Goal: Task Accomplishment & Management: Use online tool/utility

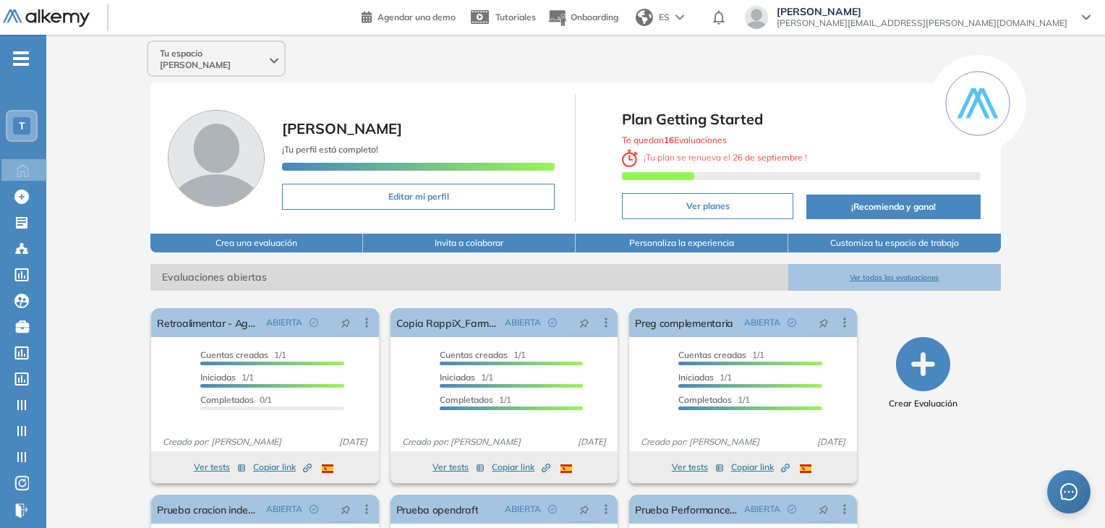
click at [30, 127] on div "T" at bounding box center [21, 125] width 29 height 29
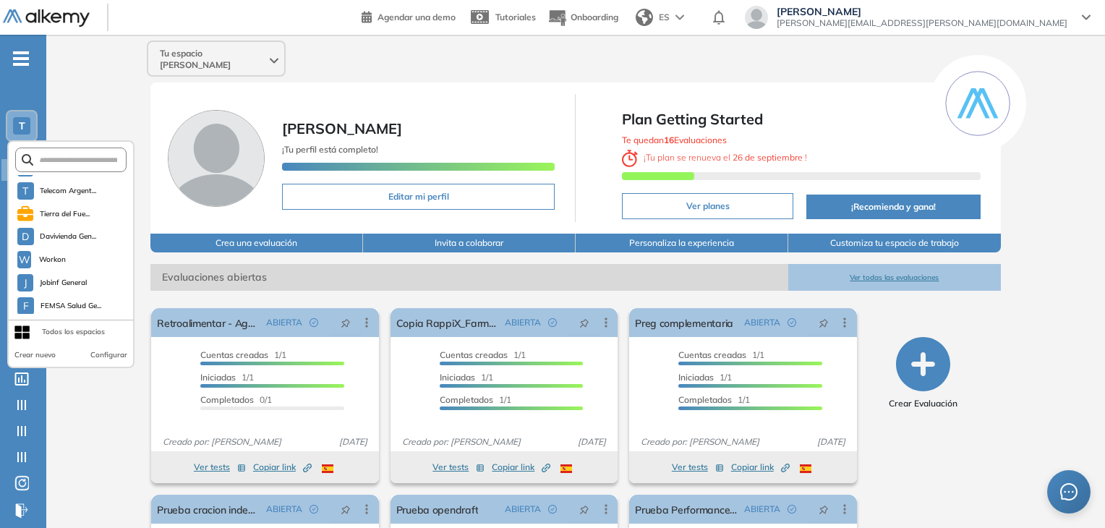
scroll to position [257, 0]
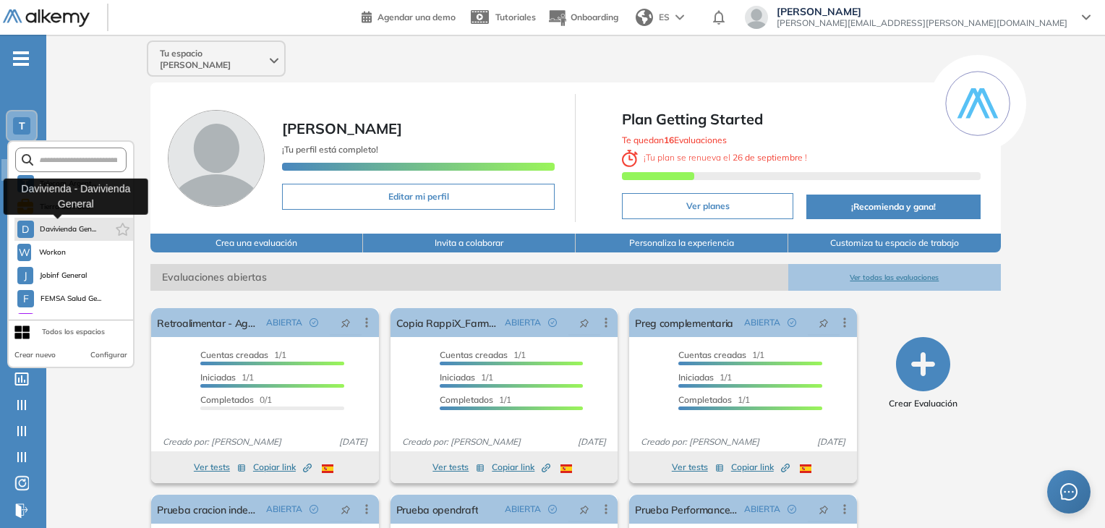
click at [68, 224] on span "Davivienda Gen..." at bounding box center [68, 229] width 57 height 12
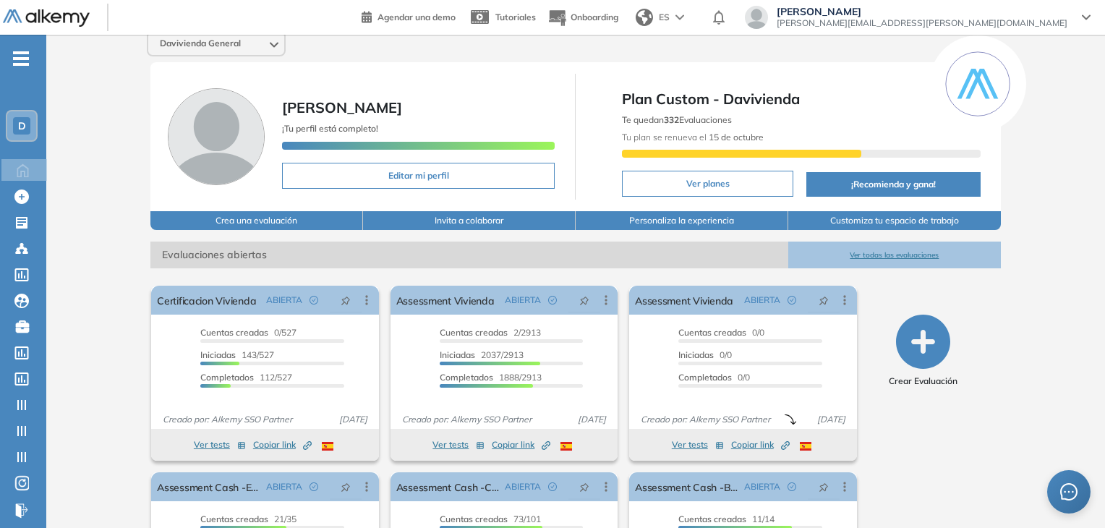
scroll to position [0, 0]
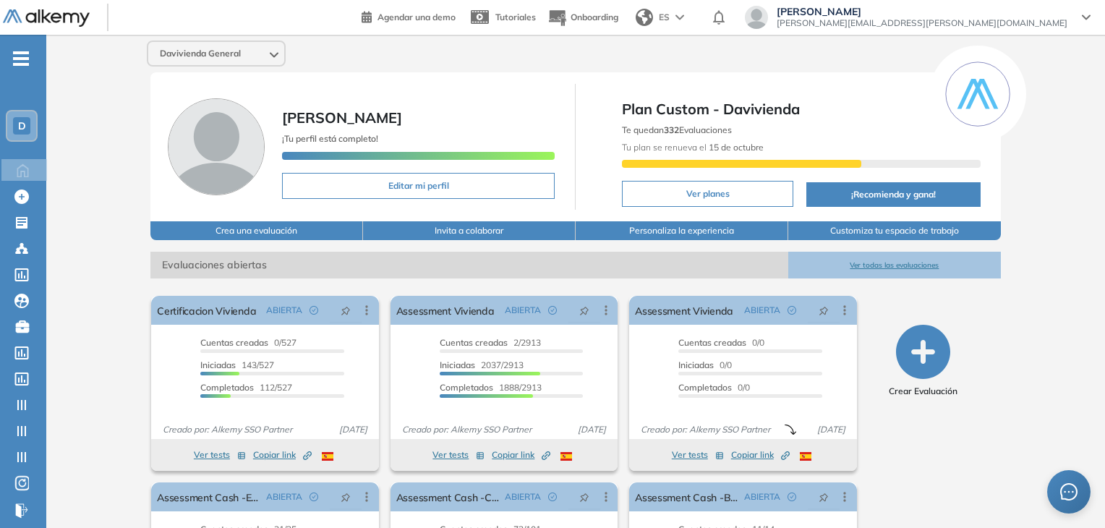
click at [33, 132] on div "D" at bounding box center [21, 125] width 29 height 29
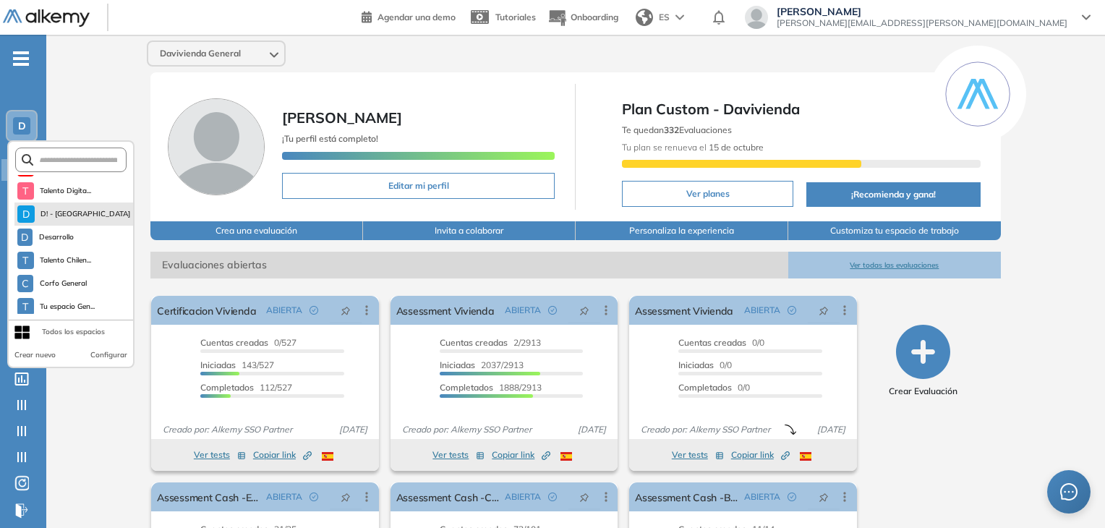
scroll to position [145, 0]
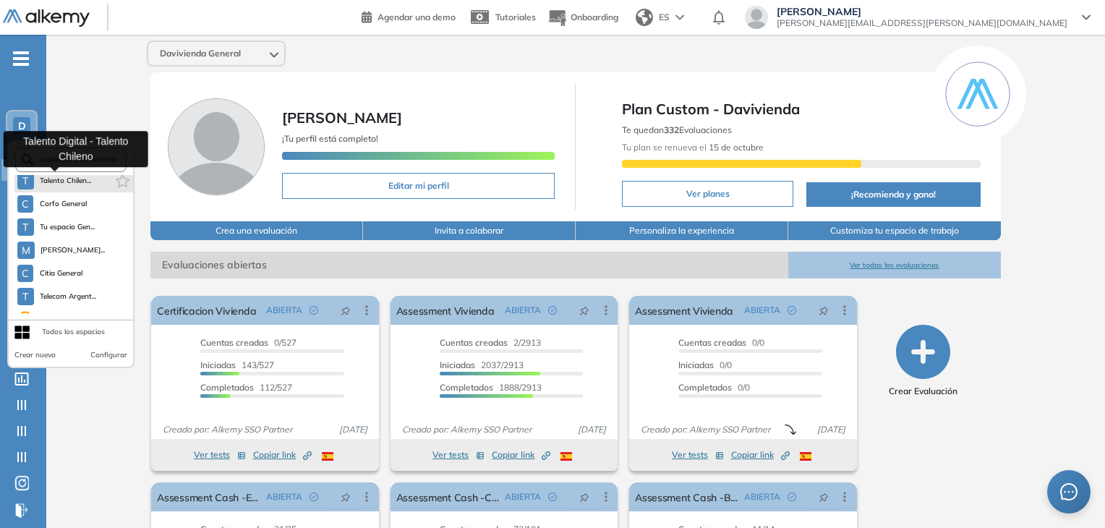
click at [54, 183] on span "Talento Chilen..." at bounding box center [66, 181] width 52 height 12
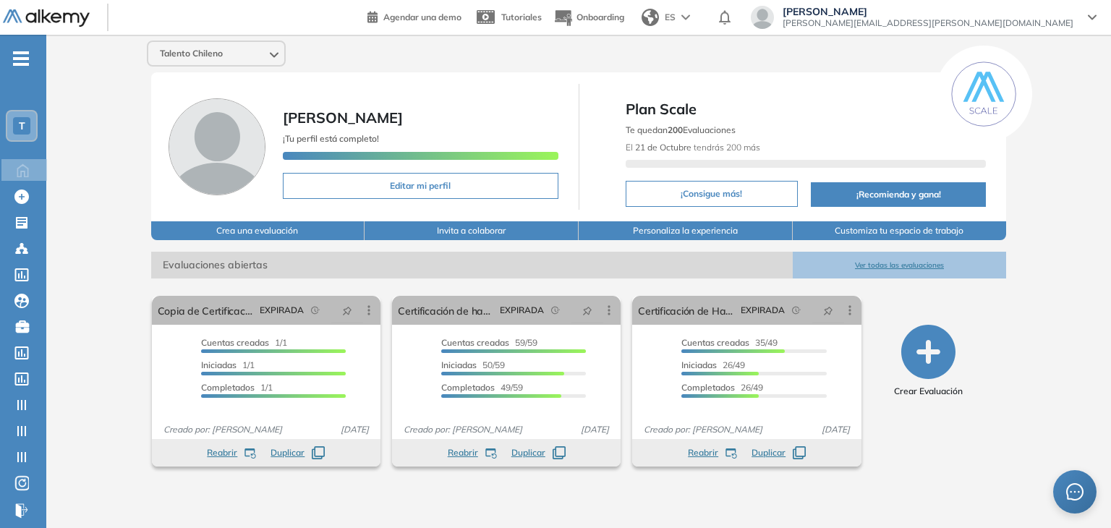
click at [891, 261] on button "Ver todas las evaluaciones" at bounding box center [899, 265] width 214 height 27
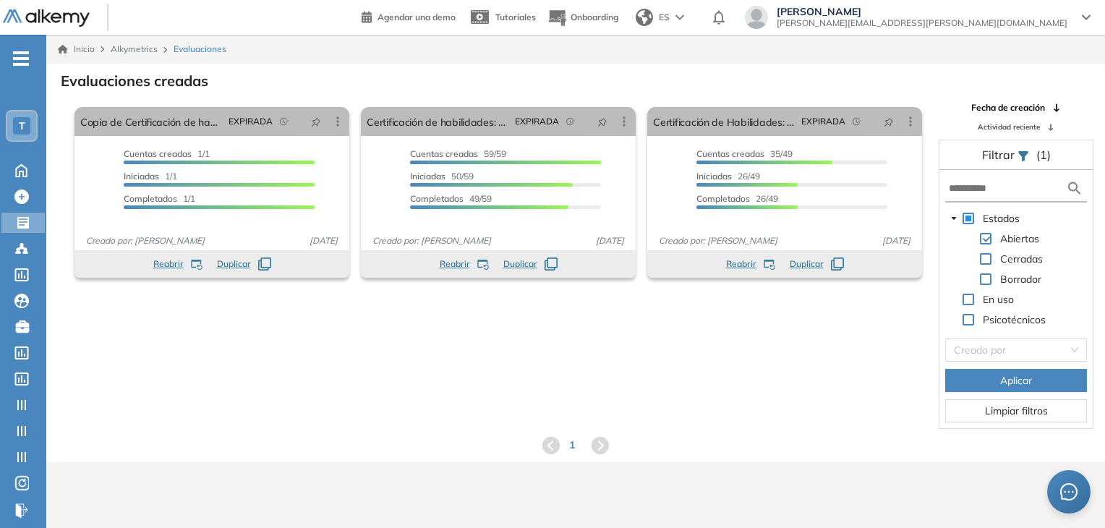
click at [477, 357] on div "El proctoring será activado ¡Importante!: Los usuarios que ya realizaron la eva…" at bounding box center [575, 265] width 1057 height 328
click at [1025, 264] on span "Cerradas" at bounding box center [1021, 258] width 43 height 13
click at [1007, 372] on span "Aplicar" at bounding box center [1016, 380] width 32 height 16
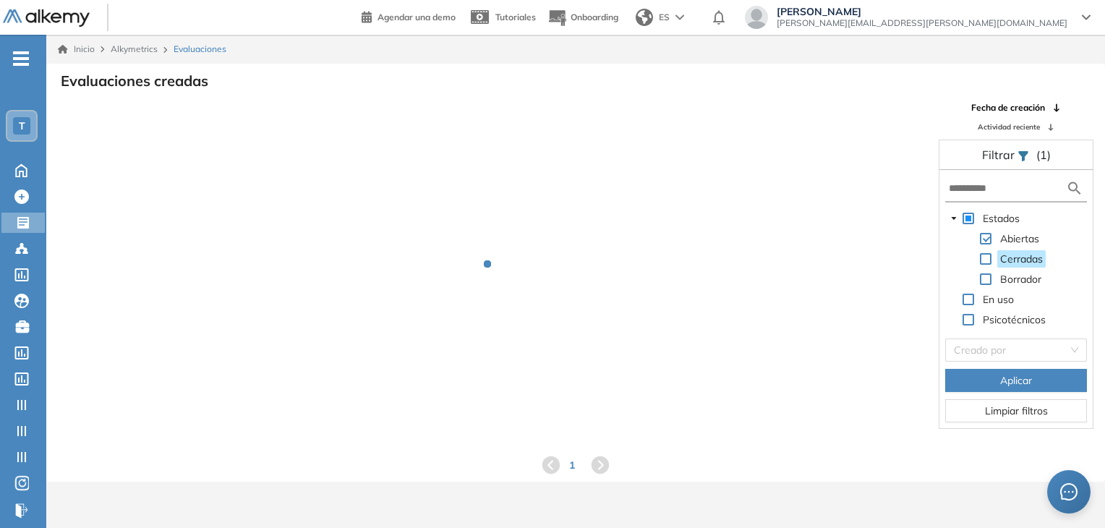
click at [988, 261] on span at bounding box center [986, 259] width 12 height 12
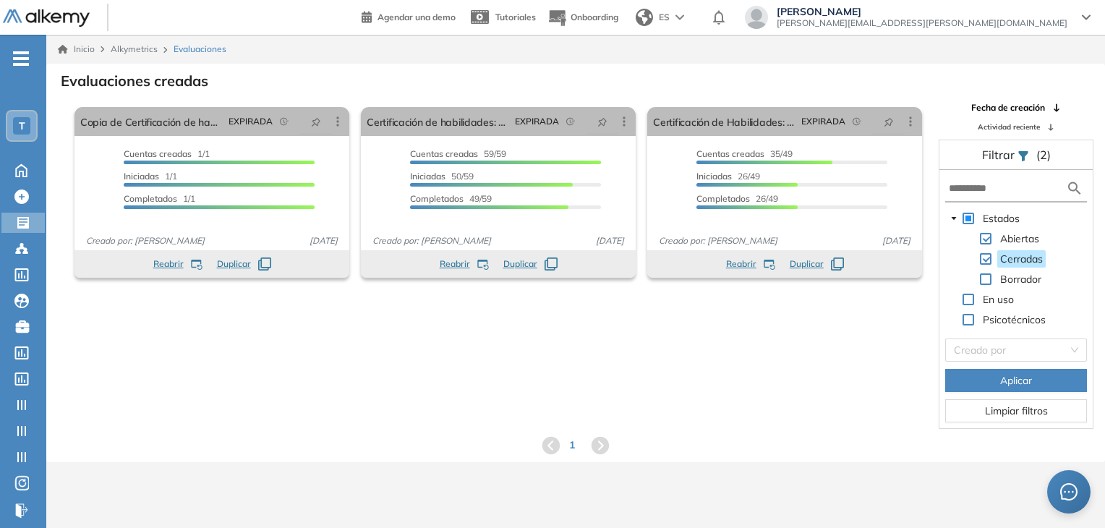
click at [990, 372] on button "Aplicar" at bounding box center [1016, 380] width 142 height 23
click at [604, 442] on icon at bounding box center [599, 444] width 17 height 17
click at [548, 442] on icon at bounding box center [550, 444] width 17 height 17
click at [989, 281] on span at bounding box center [986, 279] width 12 height 12
click at [994, 377] on button "Aplicar" at bounding box center [1016, 380] width 142 height 23
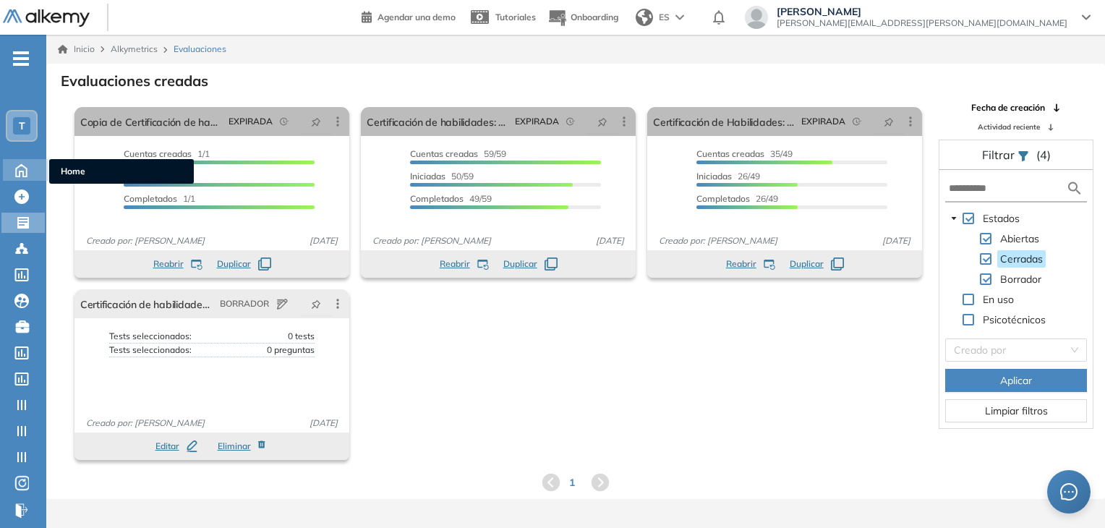
click at [28, 171] on icon at bounding box center [21, 169] width 25 height 17
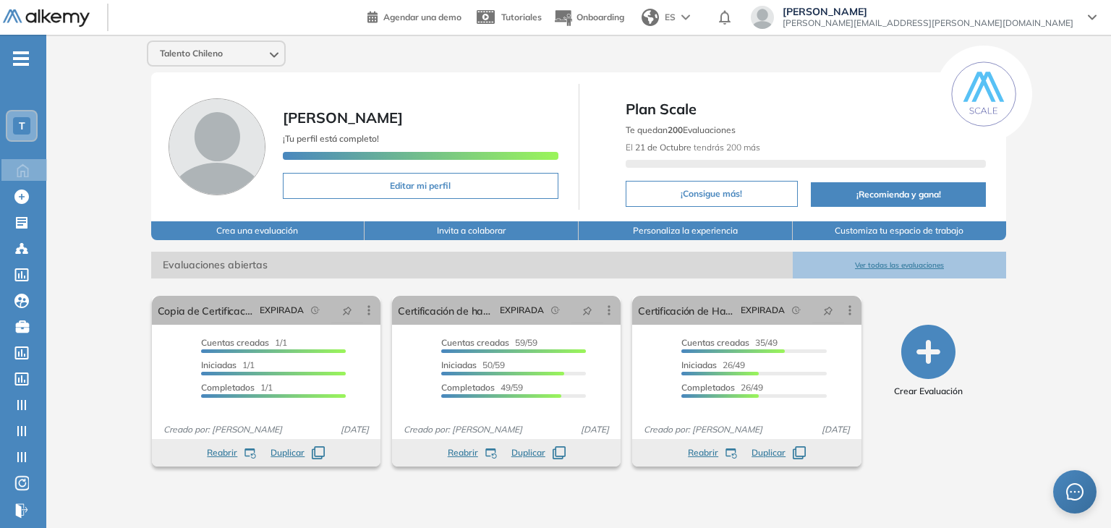
click at [145, 230] on div "Talento Chileno [PERSON_NAME] ¡Tu perfil está completo! Editar mi perfil Plan S…" at bounding box center [578, 270] width 1064 height 470
click at [882, 265] on button "Ver todas las evaluaciones" at bounding box center [899, 265] width 214 height 27
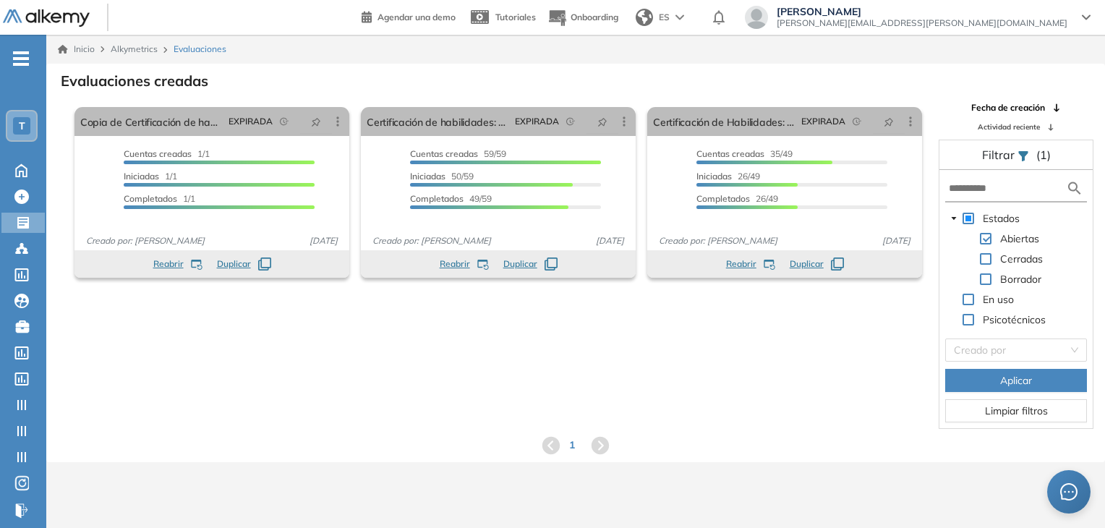
click at [30, 116] on div "T" at bounding box center [21, 125] width 29 height 29
click at [288, 348] on div "El proctoring será activado ¡Importante!: Los usuarios que ya realizaron la eva…" at bounding box center [575, 265] width 1057 height 328
click at [30, 121] on div "T" at bounding box center [21, 125] width 29 height 29
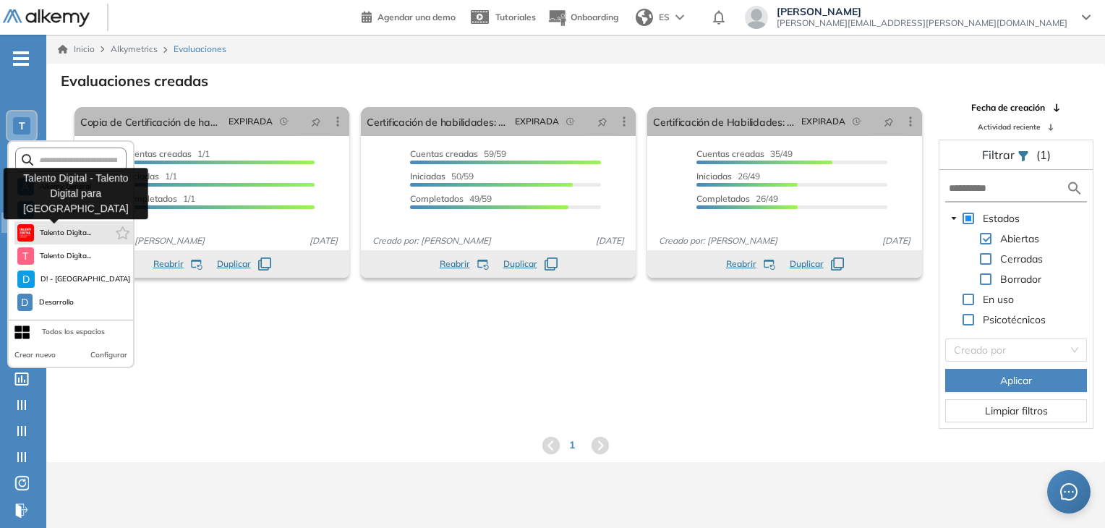
click at [78, 229] on span "Talento Digita..." at bounding box center [66, 233] width 52 height 12
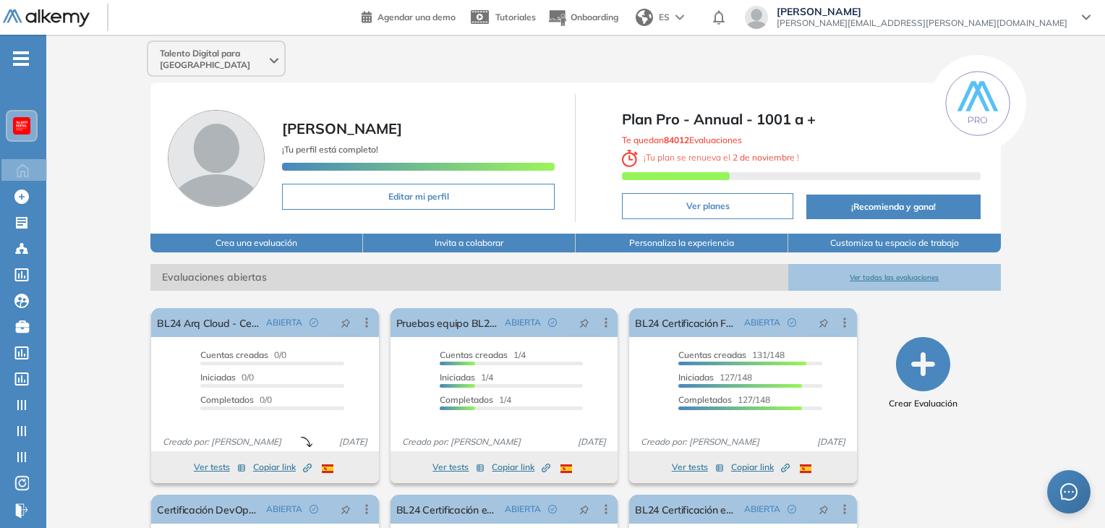
scroll to position [145, 0]
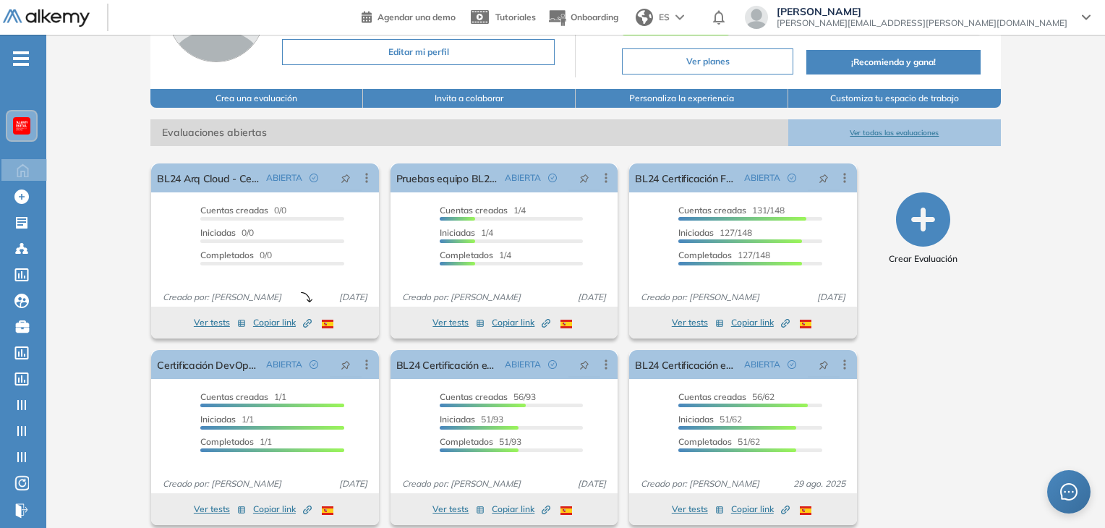
click at [871, 125] on button "Ver todas las evaluaciones" at bounding box center [894, 132] width 213 height 27
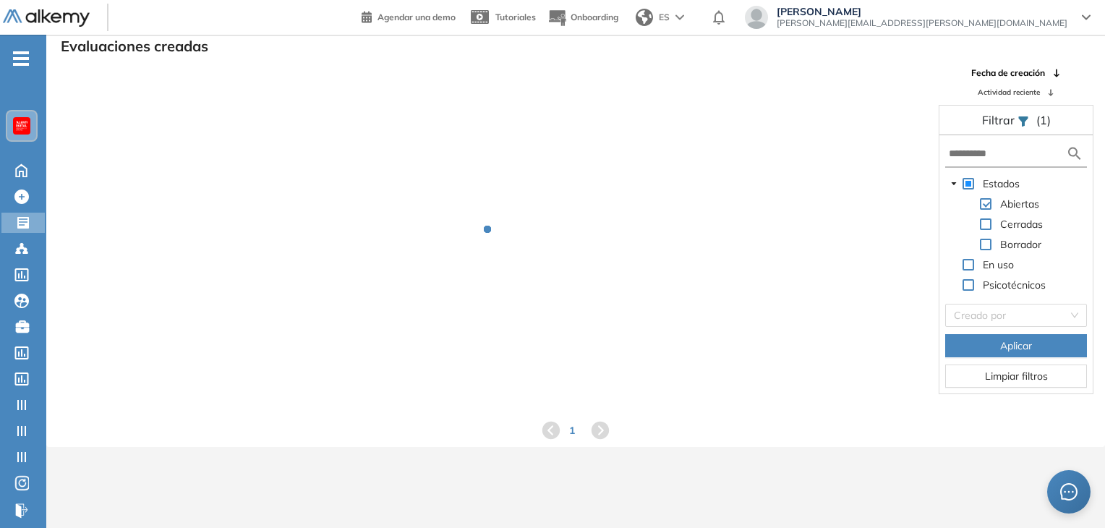
scroll to position [35, 0]
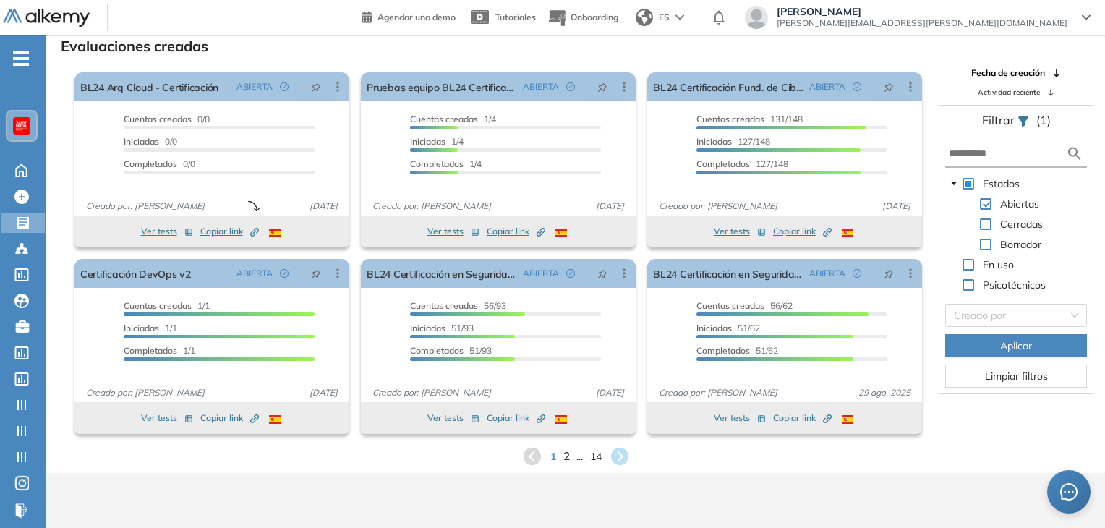
click at [567, 459] on span "2" at bounding box center [566, 456] width 7 height 17
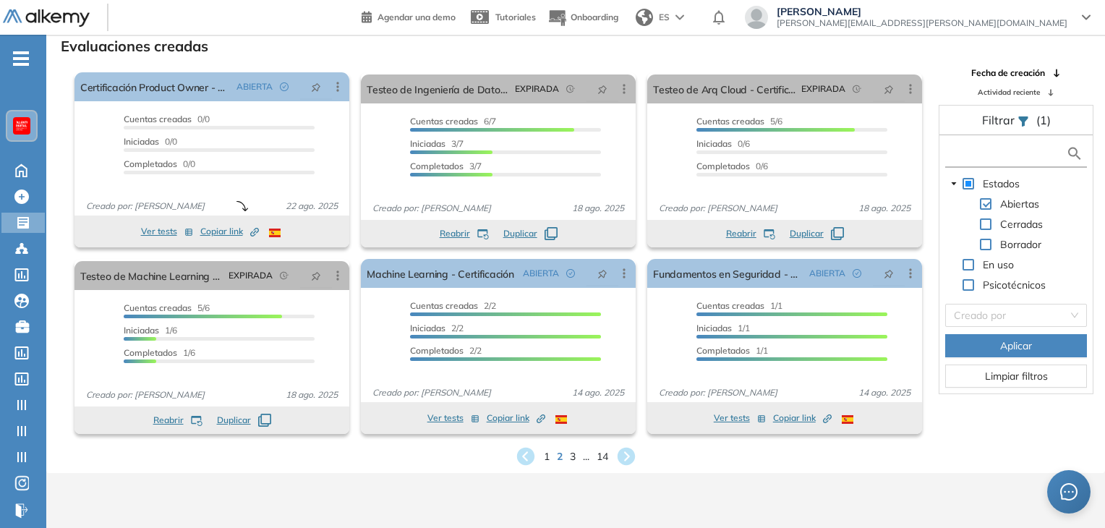
click at [972, 157] on input "text" at bounding box center [1007, 153] width 117 height 15
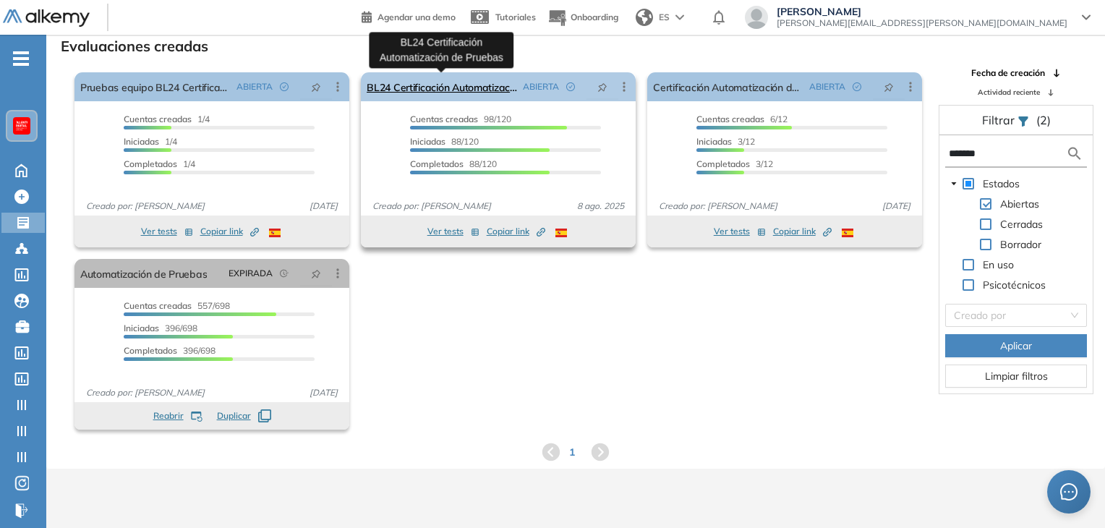
type input "*******"
click at [476, 90] on link "BL24 Certificación Automatización de Pruebas" at bounding box center [442, 86] width 150 height 29
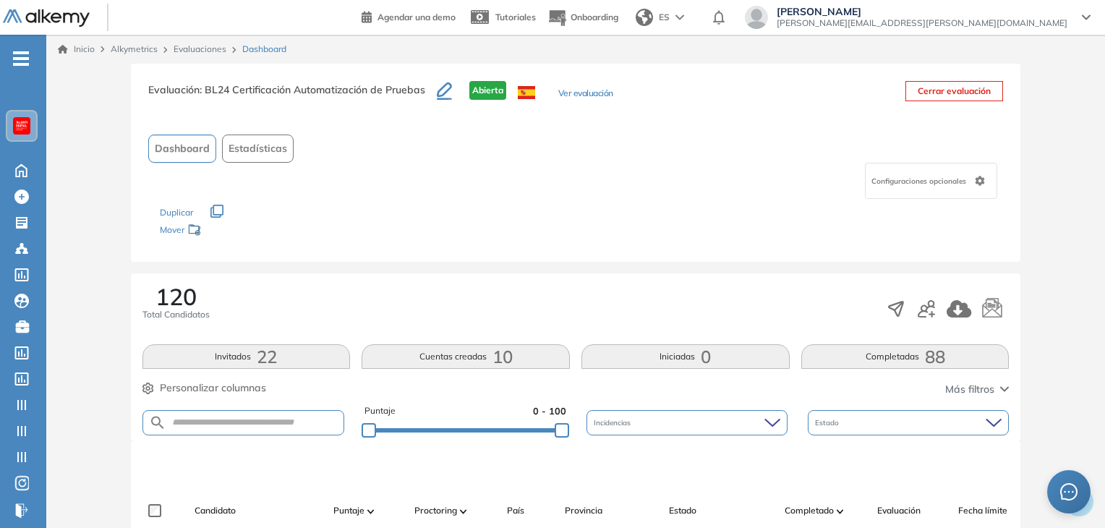
click at [279, 414] on form at bounding box center [243, 422] width 202 height 25
click at [278, 423] on input "text" at bounding box center [255, 422] width 178 height 11
paste input "**********"
type input "**********"
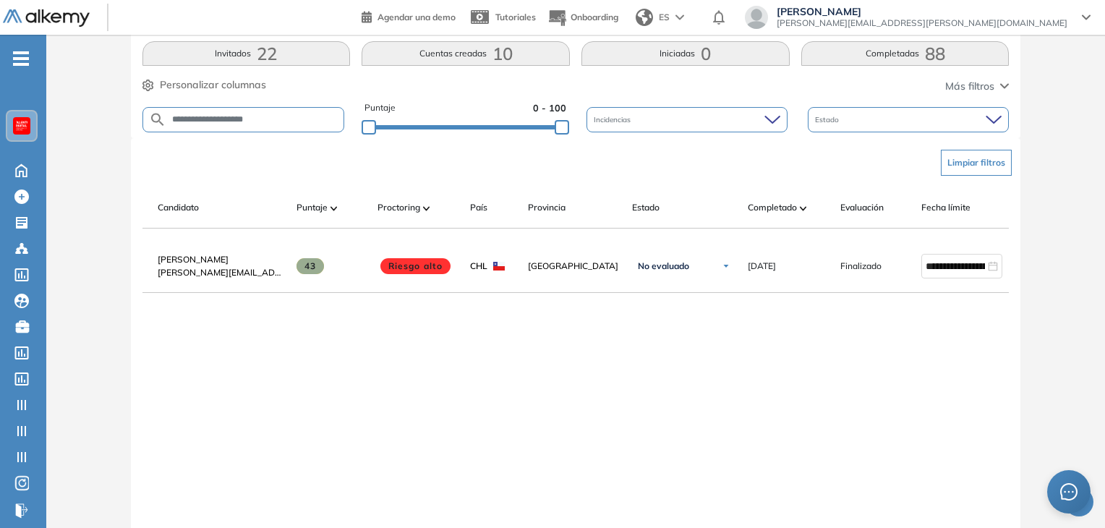
scroll to position [0, 104]
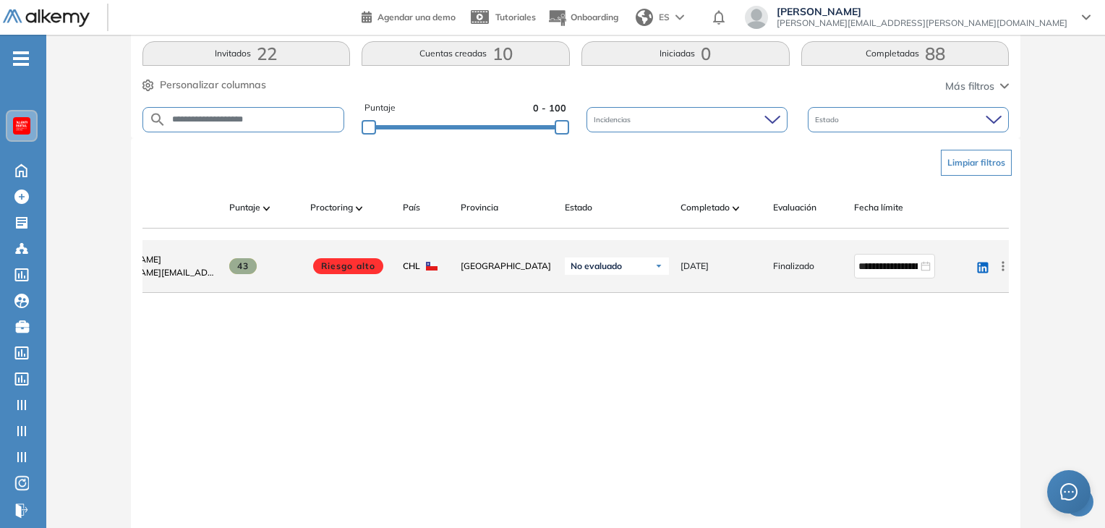
click at [1006, 273] on icon at bounding box center [1003, 266] width 14 height 14
click at [963, 411] on span "Reiniciar" at bounding box center [949, 409] width 43 height 13
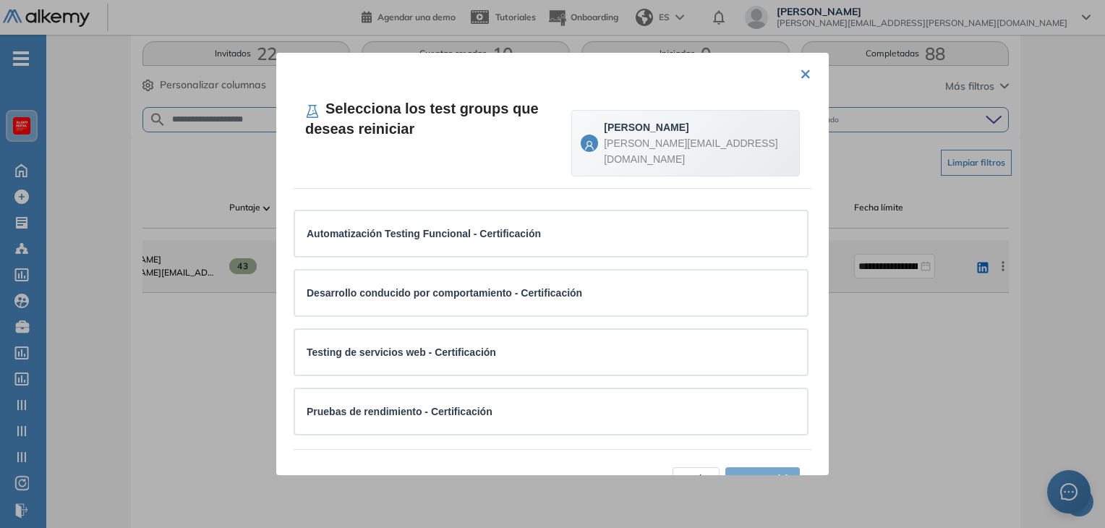
scroll to position [0, 0]
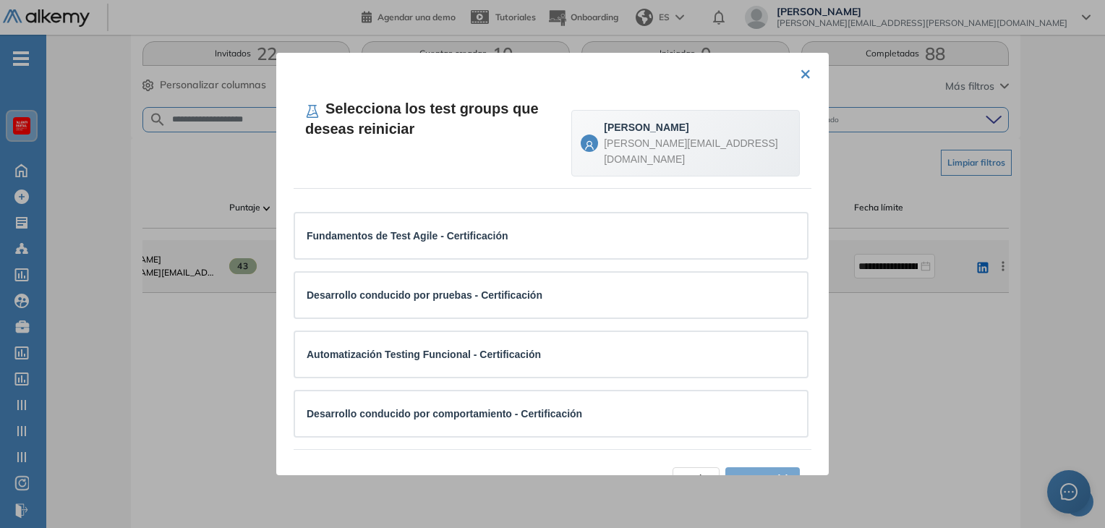
click at [800, 70] on button "×" at bounding box center [806, 73] width 12 height 28
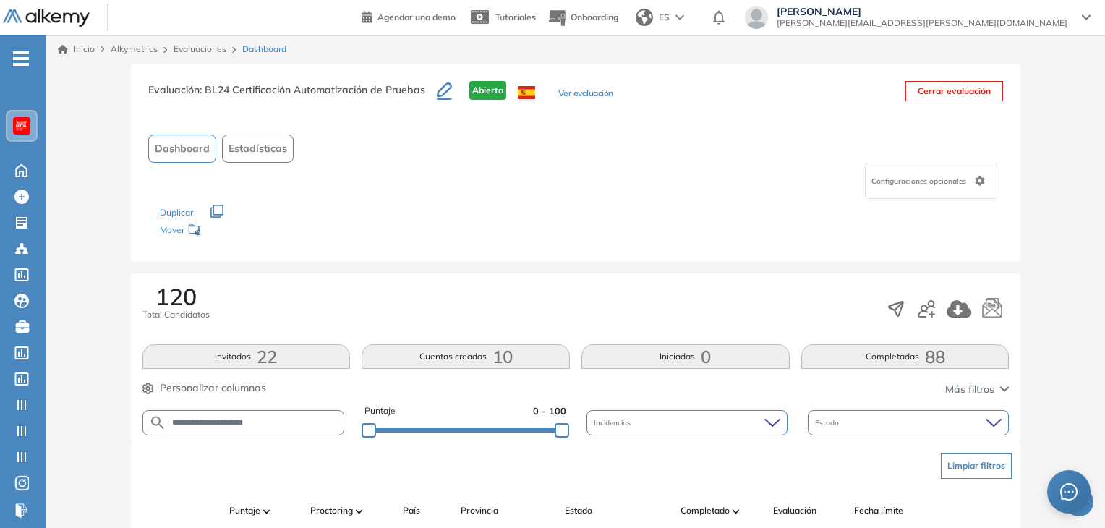
scroll to position [289, 0]
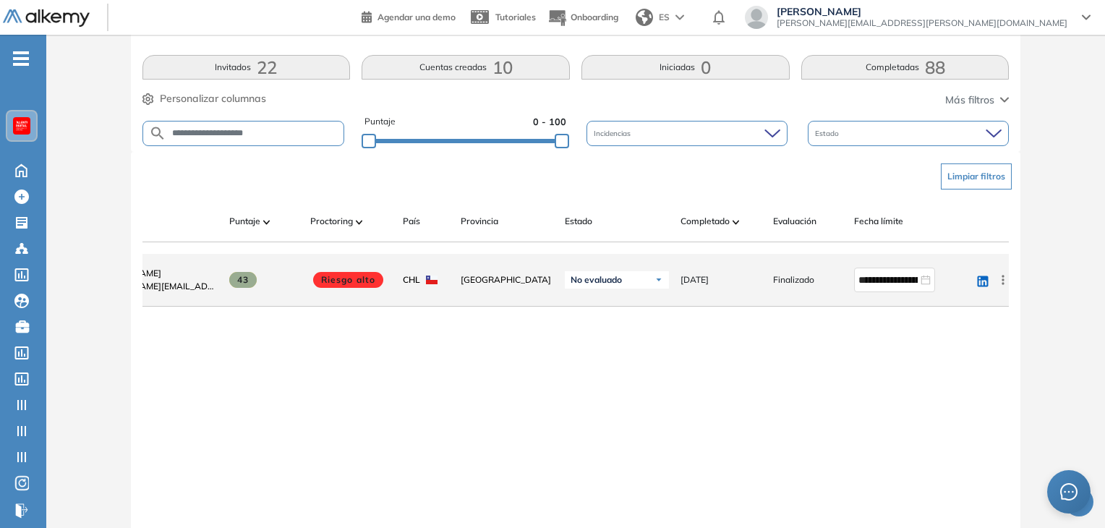
click at [1004, 287] on icon at bounding box center [1003, 280] width 14 height 14
click at [949, 389] on span "Reiniciar" at bounding box center [949, 382] width 43 height 13
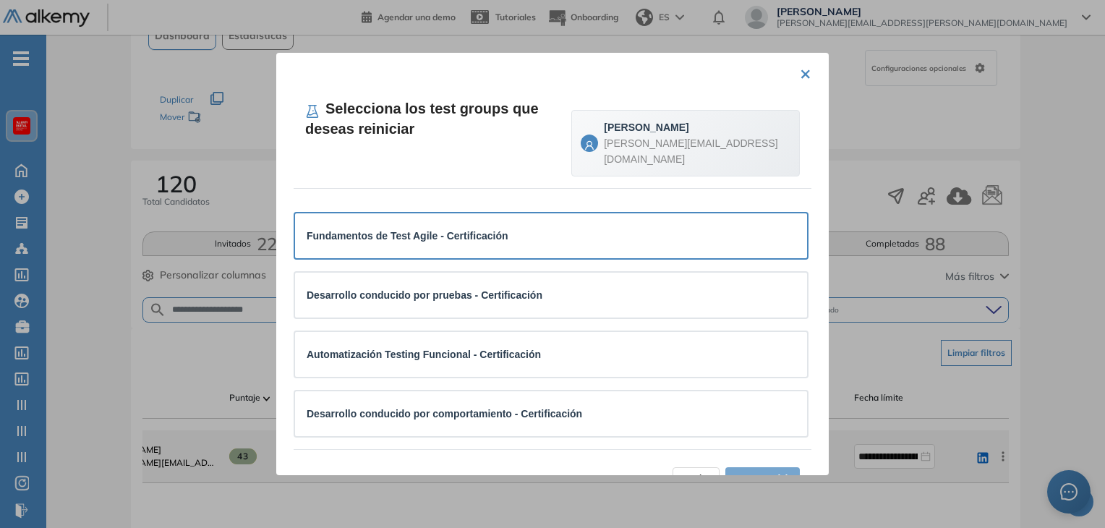
scroll to position [0, 0]
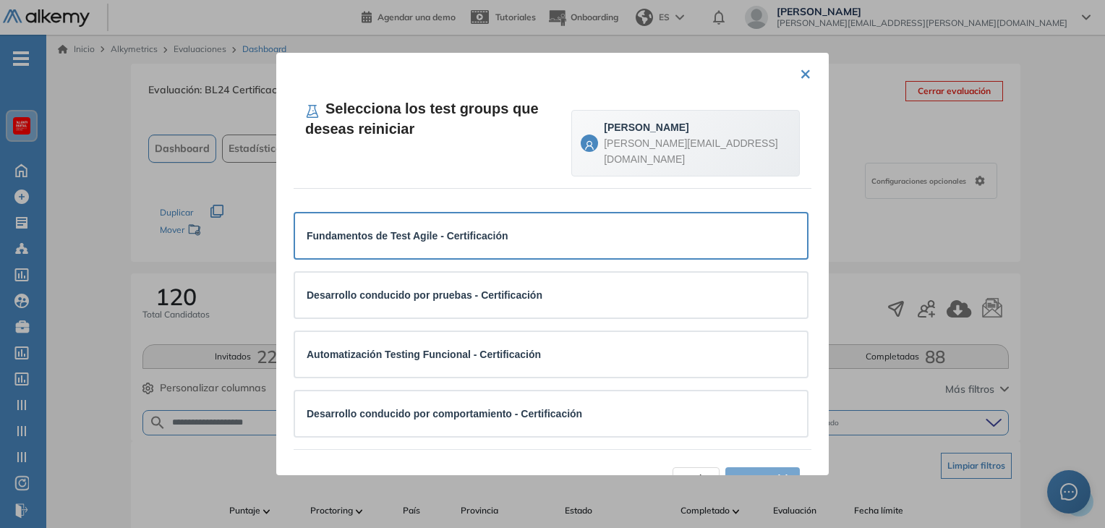
click at [526, 228] on div "Fundamentos de Test Agile - Certificación" at bounding box center [551, 236] width 489 height 22
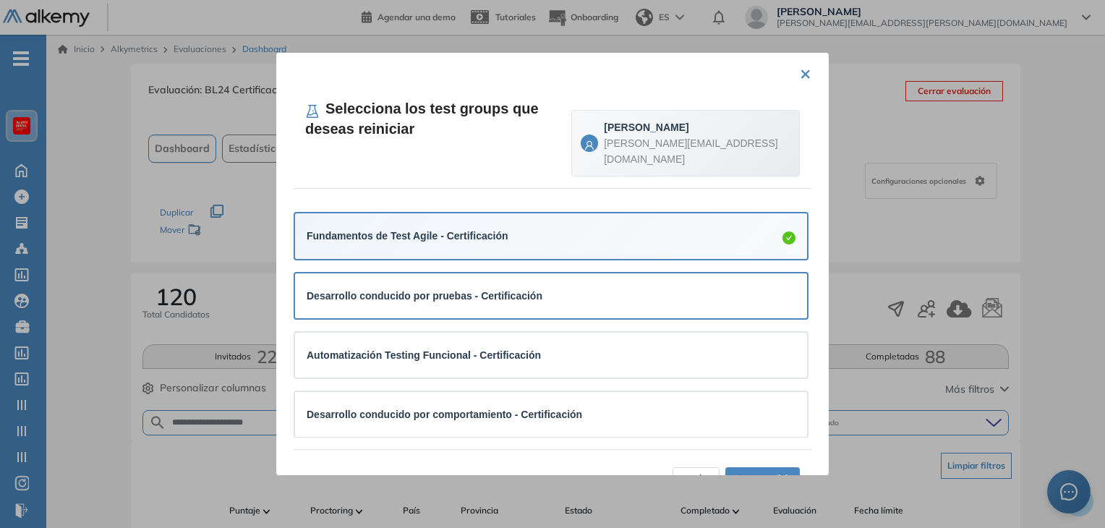
click at [520, 290] on strong "Desarrollo conducido por pruebas - Certificación" at bounding box center [425, 296] width 236 height 12
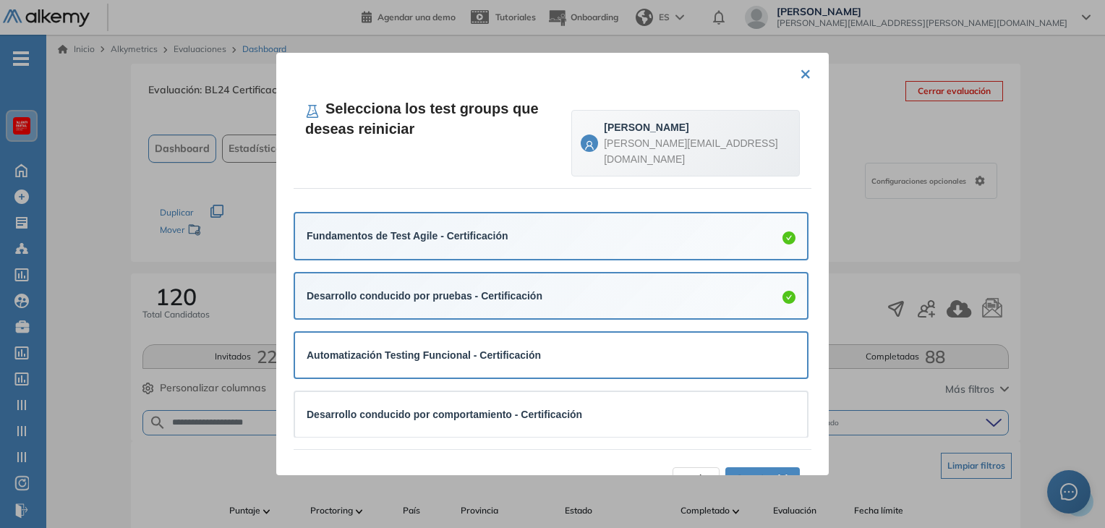
click at [513, 349] on strong "Automatización Testing Funcional - Certificación" at bounding box center [424, 355] width 234 height 12
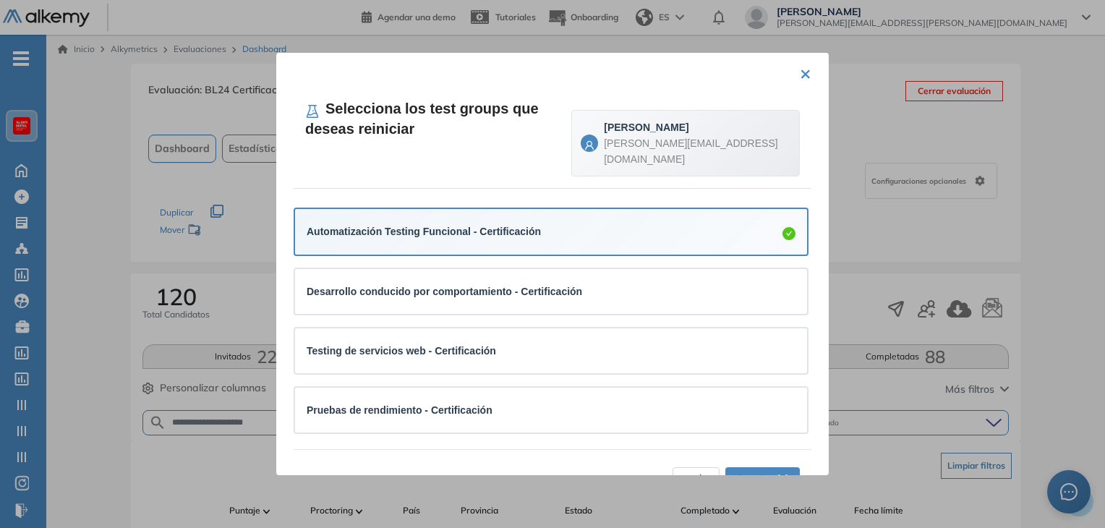
scroll to position [124, 0]
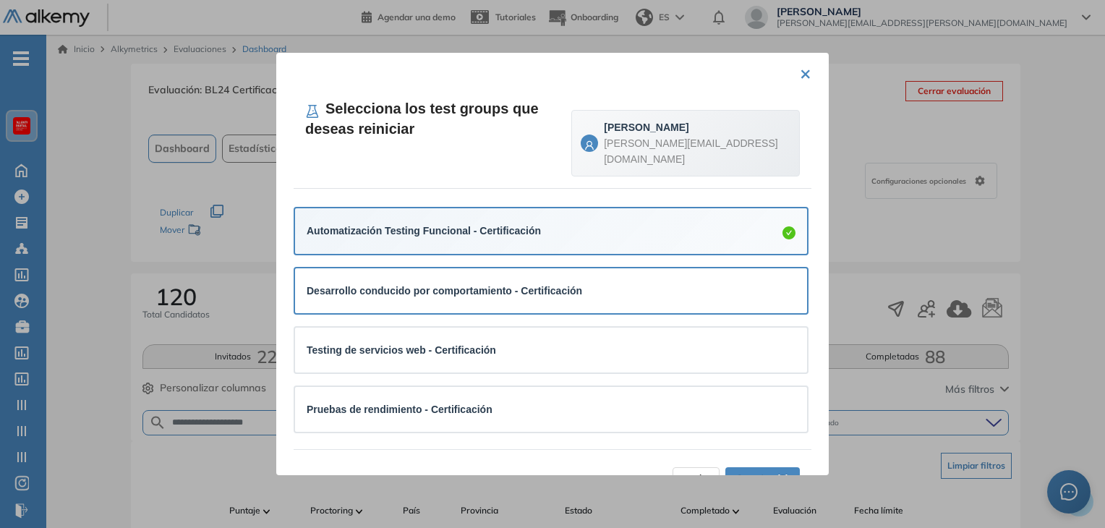
click at [535, 268] on div "Desarrollo conducido por comportamiento - Certificación" at bounding box center [551, 290] width 512 height 45
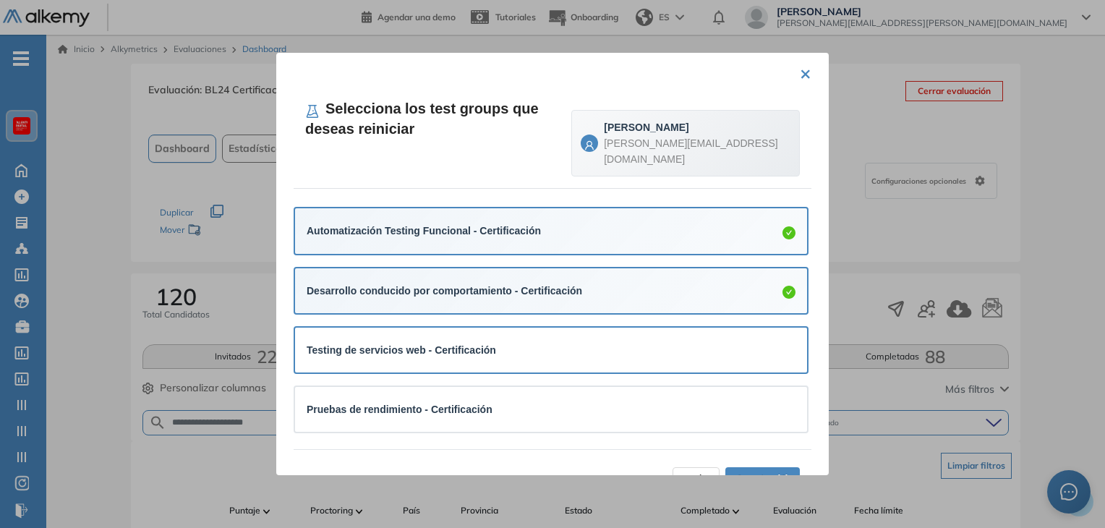
click at [518, 339] on div "Testing de servicios web - Certificación" at bounding box center [551, 350] width 489 height 22
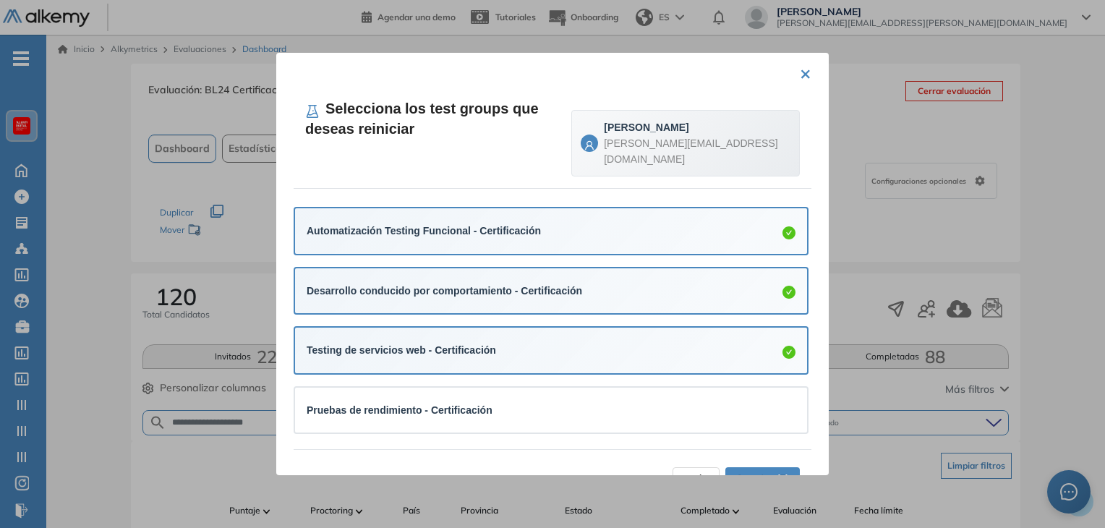
scroll to position [126, 0]
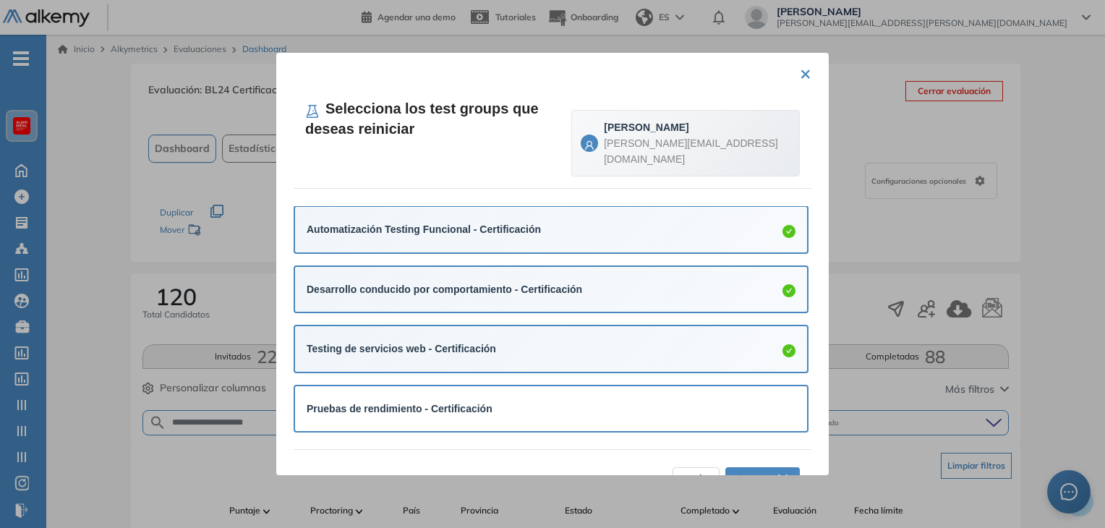
click at [496, 401] on div "Pruebas de rendimiento - Certificación" at bounding box center [551, 409] width 489 height 16
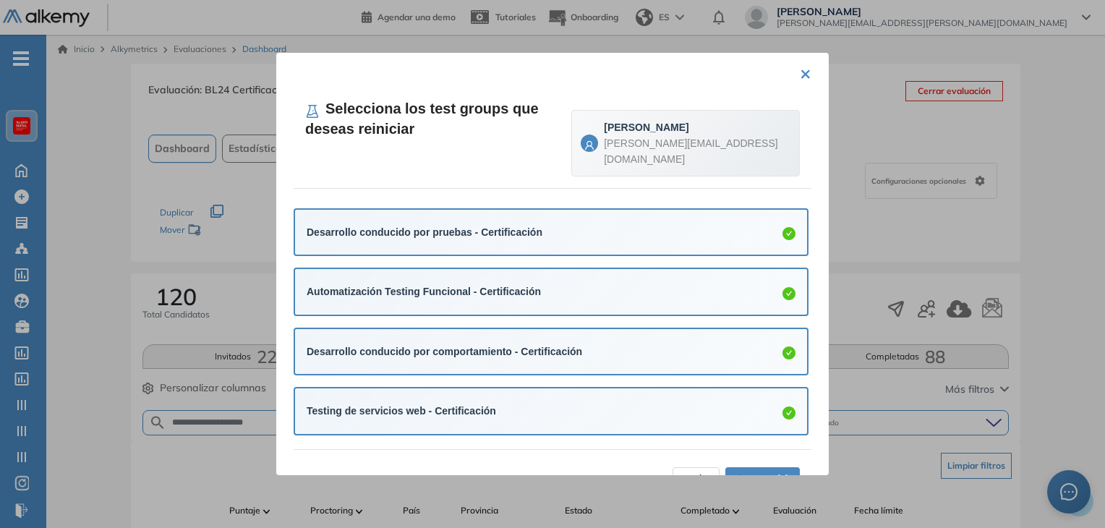
scroll to position [127, 0]
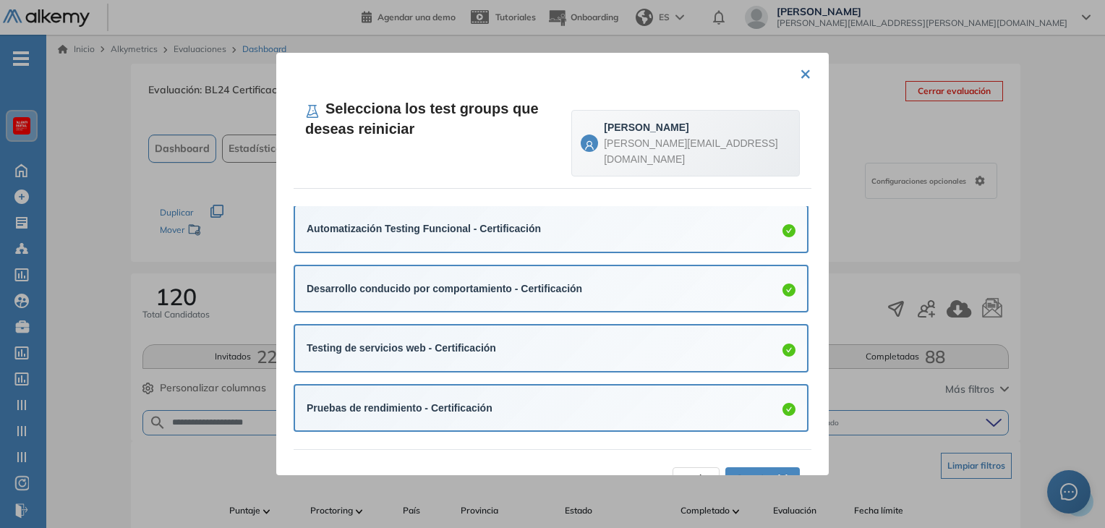
click at [764, 471] on span "Aceptar (6)" at bounding box center [762, 479] width 53 height 16
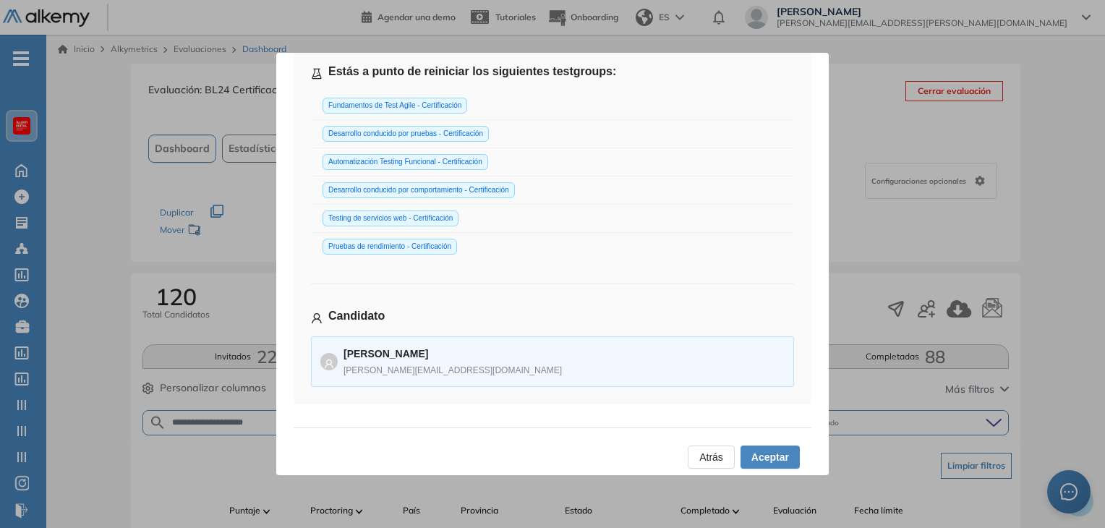
scroll to position [90, 0]
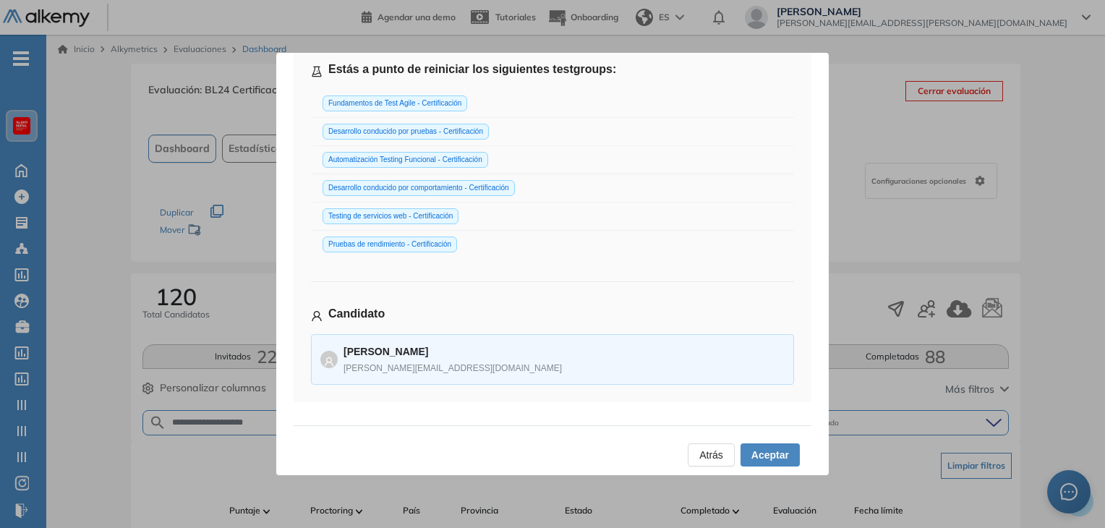
click at [769, 453] on span "Aceptar" at bounding box center [770, 455] width 38 height 16
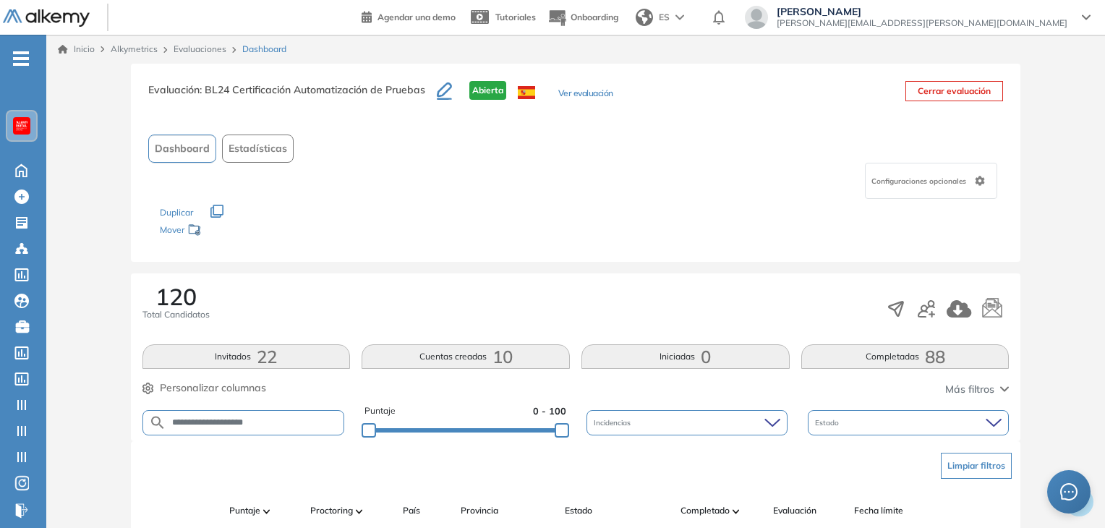
scroll to position [289, 0]
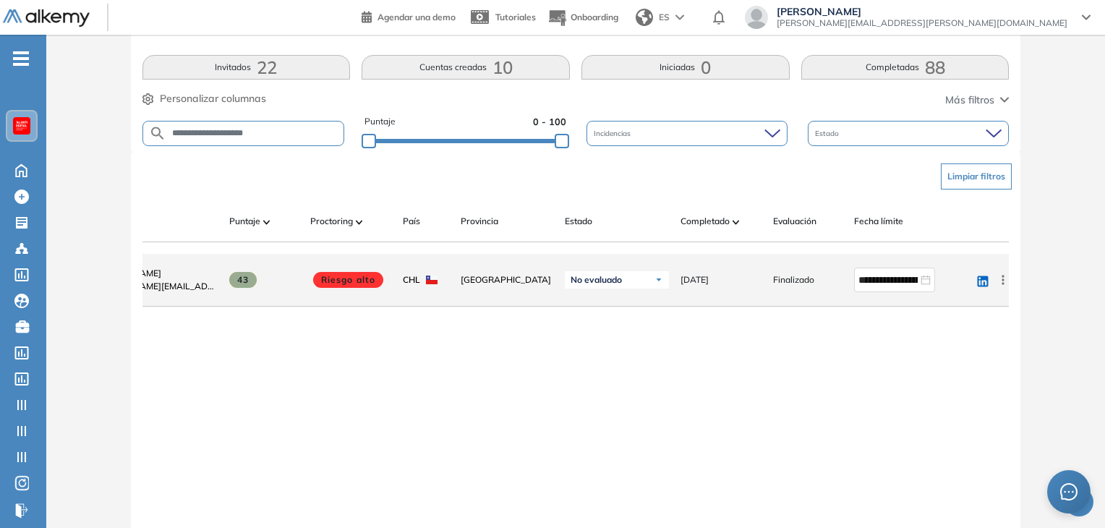
click at [797, 385] on div "**********" at bounding box center [575, 402] width 867 height 296
click at [870, 283] on input "**********" at bounding box center [887, 280] width 59 height 16
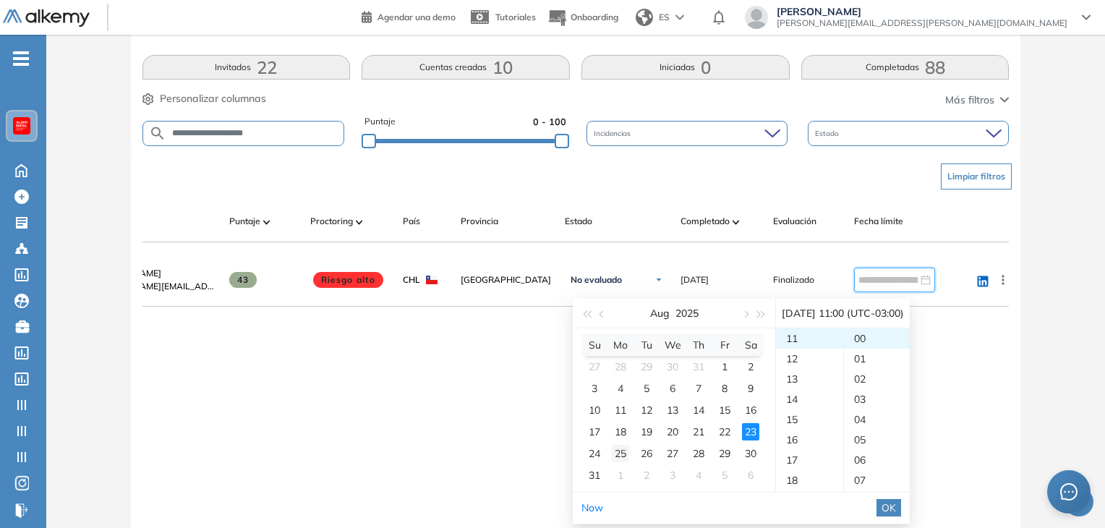
click at [622, 458] on div "25" at bounding box center [620, 453] width 17 height 17
click at [813, 377] on div "08" at bounding box center [809, 378] width 67 height 20
click at [896, 507] on span "OK" at bounding box center [888, 508] width 14 height 16
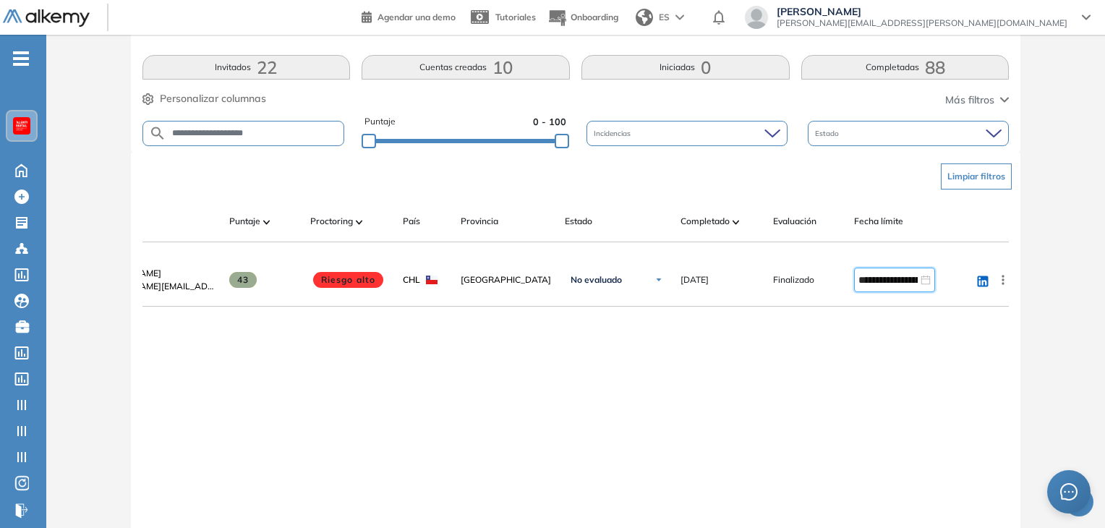
type input "**********"
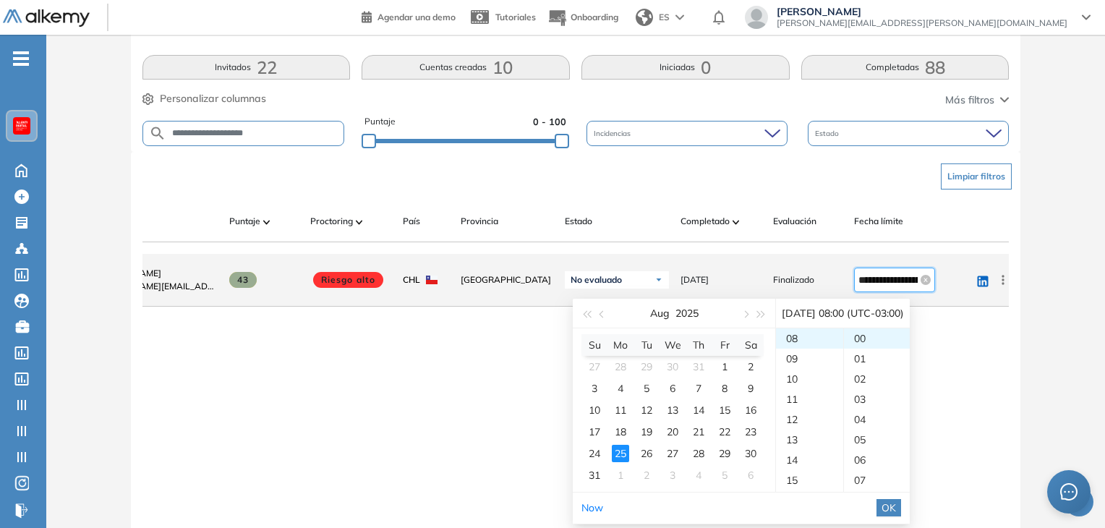
click at [886, 287] on input "**********" at bounding box center [887, 280] width 59 height 16
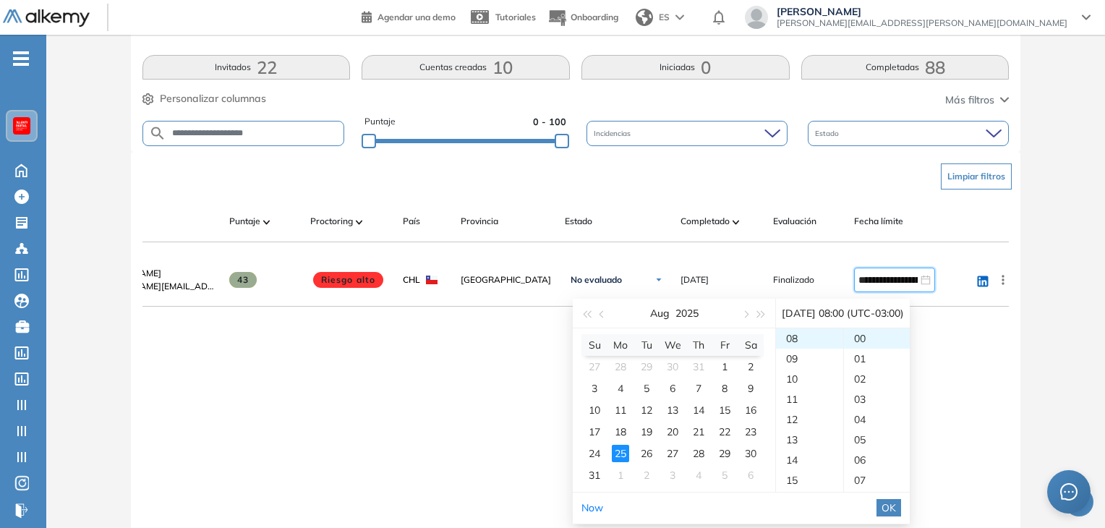
click at [393, 411] on div "**********" at bounding box center [575, 402] width 867 height 296
